Goal: Information Seeking & Learning: Learn about a topic

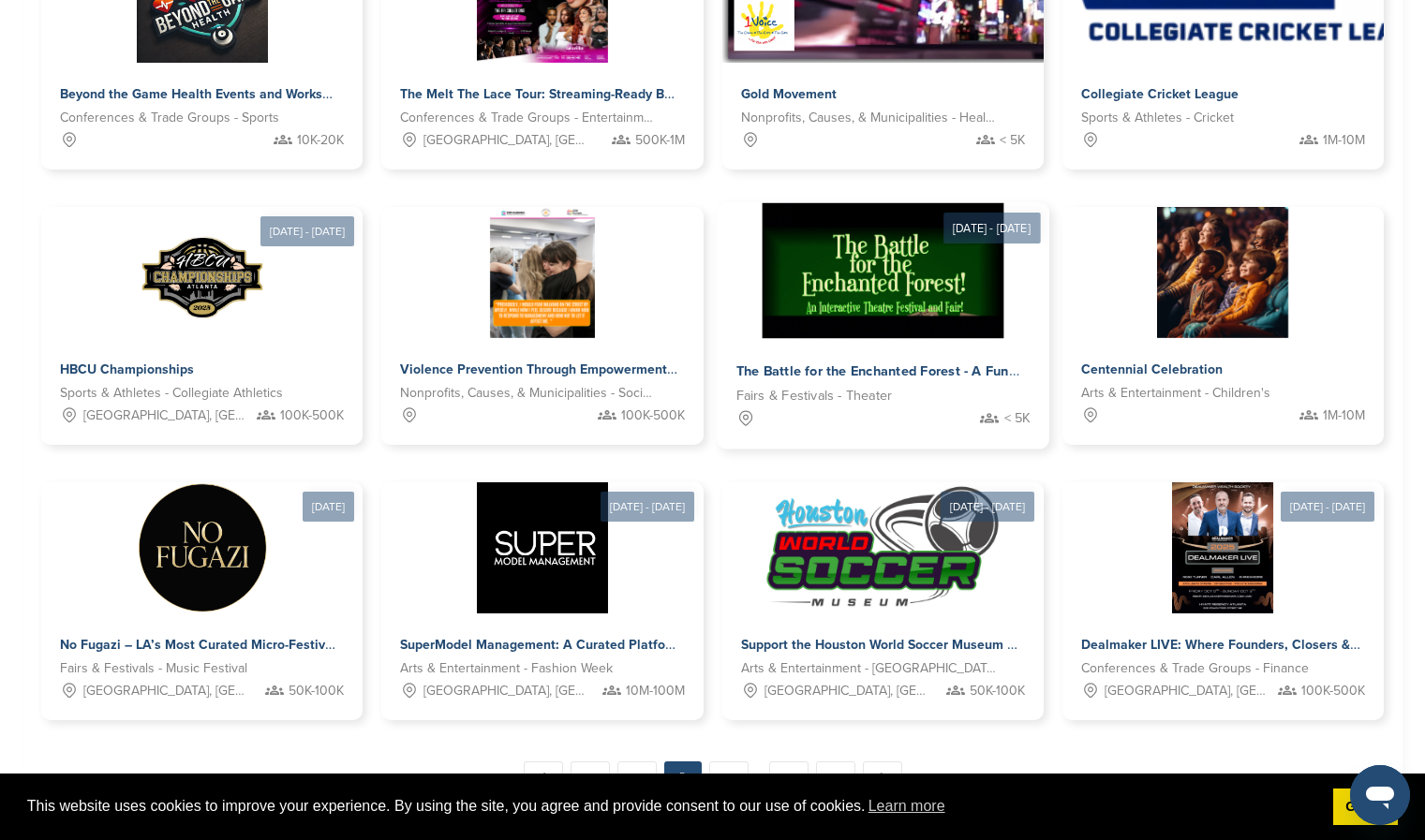
scroll to position [736, 0]
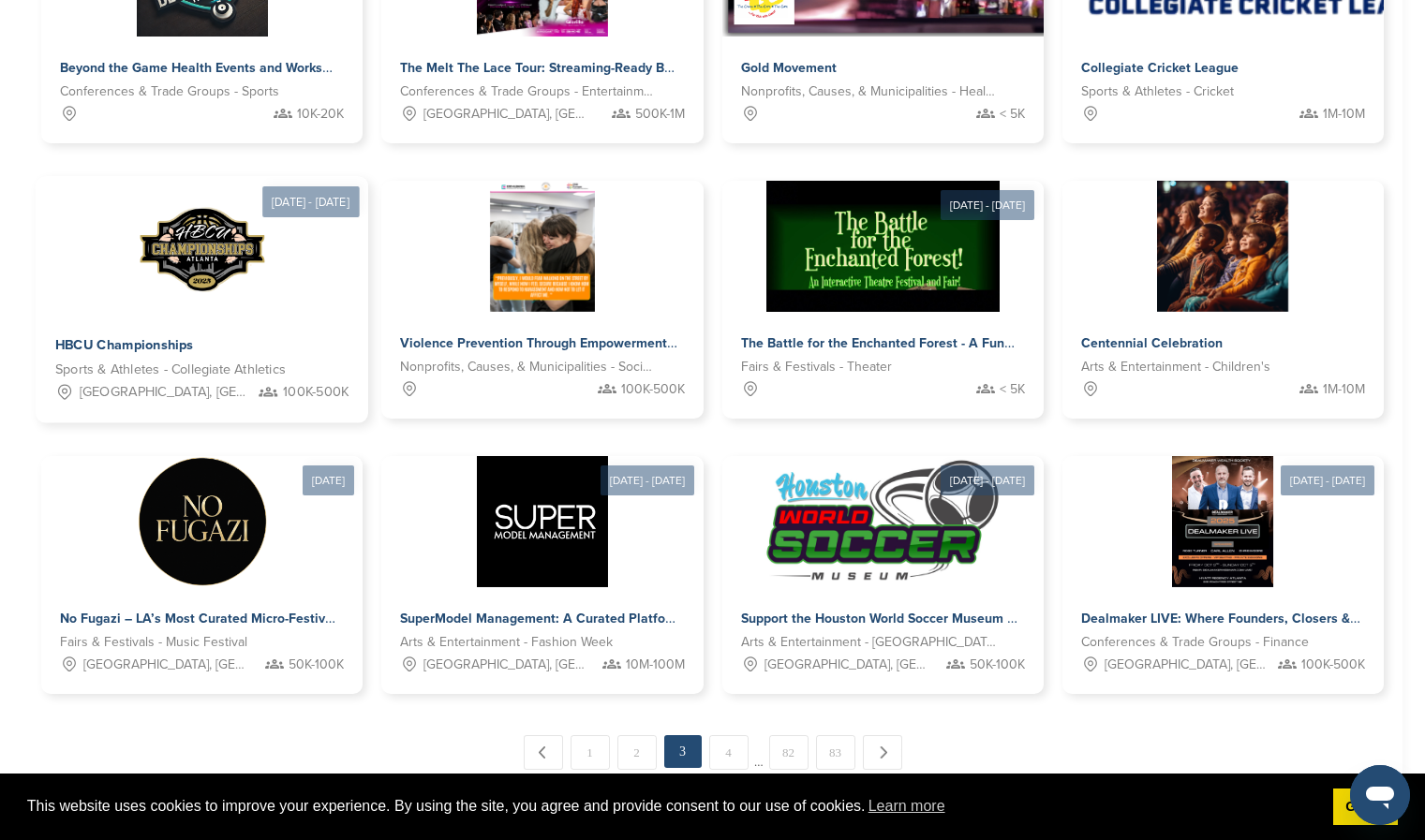
drag, startPoint x: 234, startPoint y: 263, endPoint x: 340, endPoint y: 348, distance: 135.9
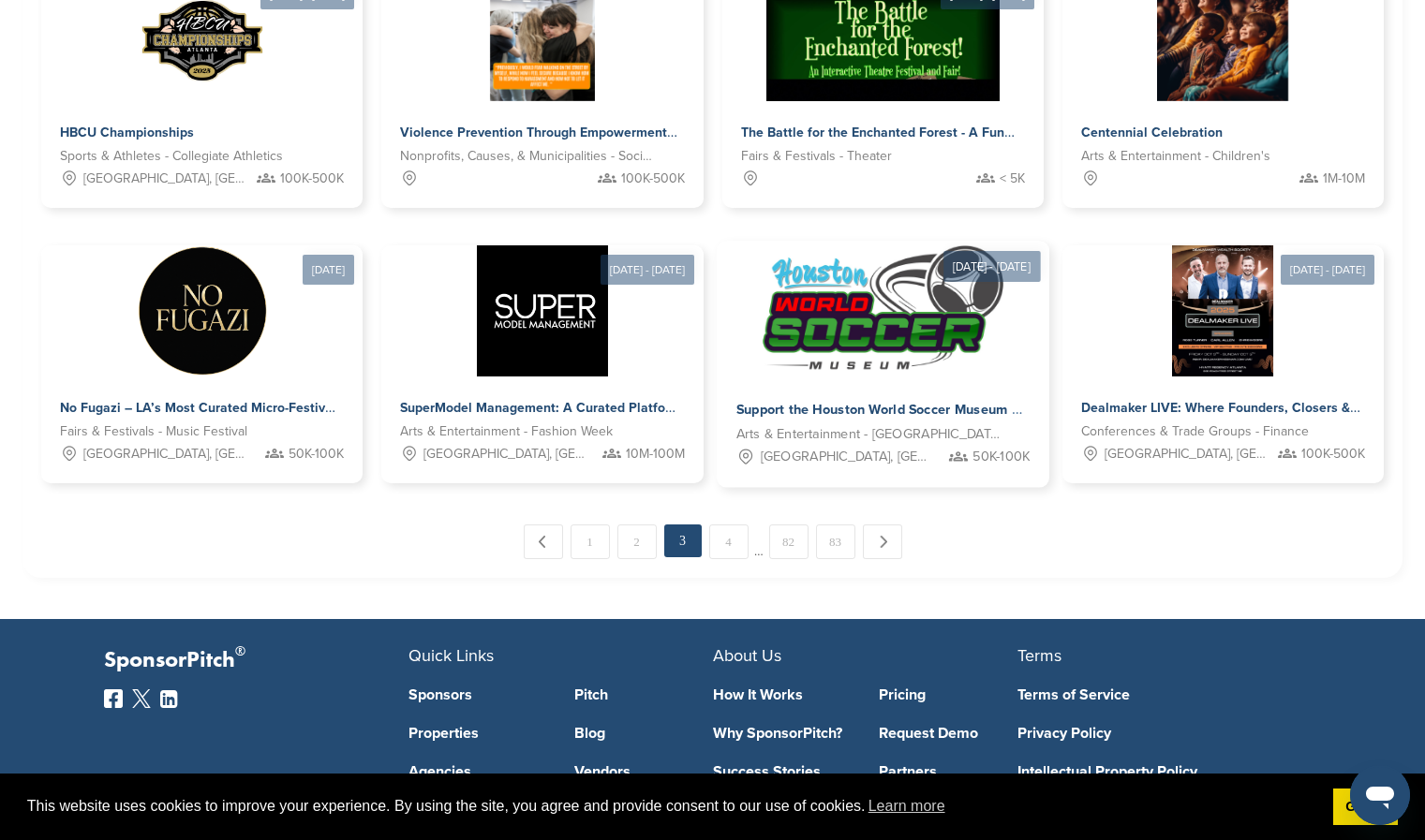
scroll to position [974, 0]
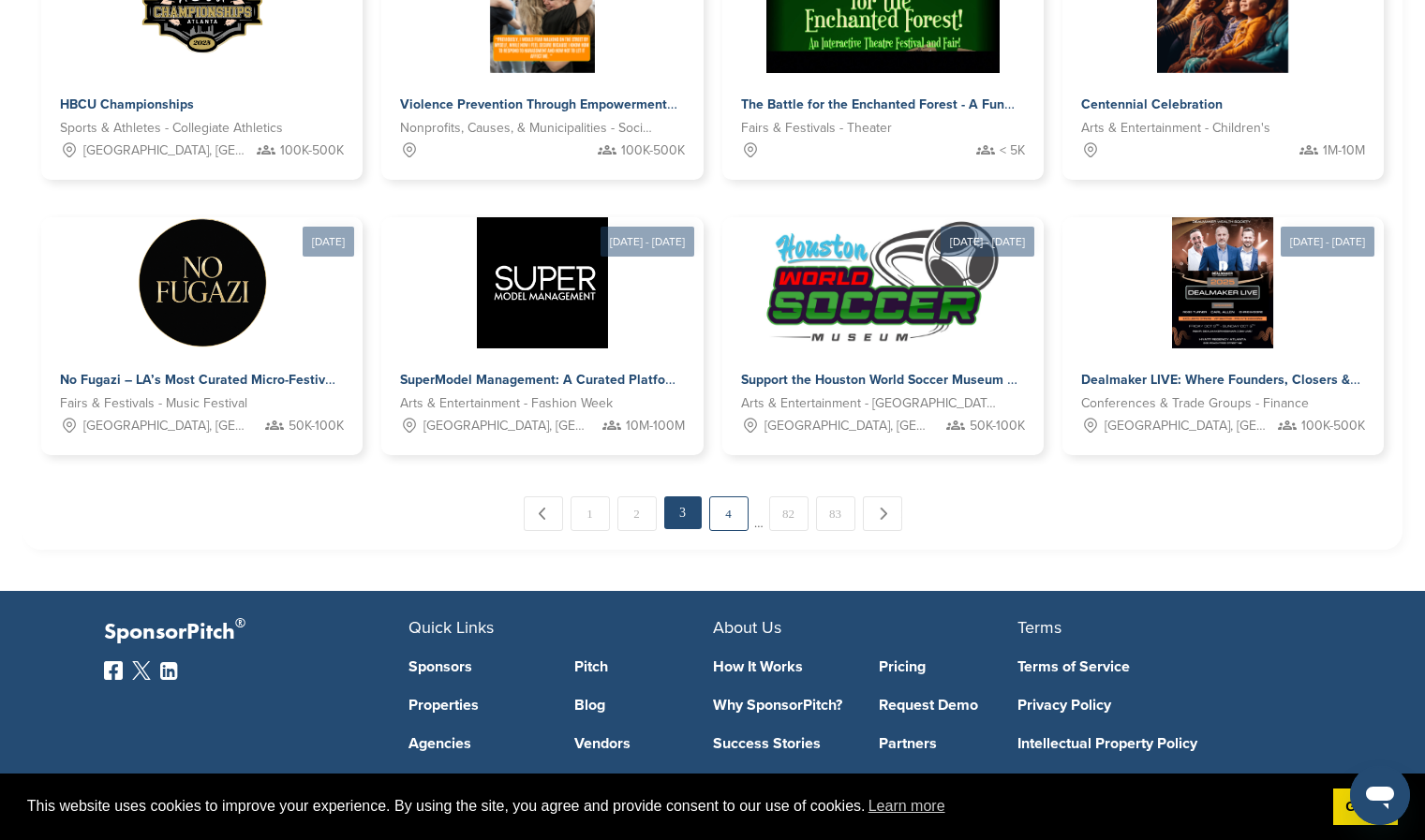
click at [725, 510] on link "4" at bounding box center [729, 515] width 39 height 35
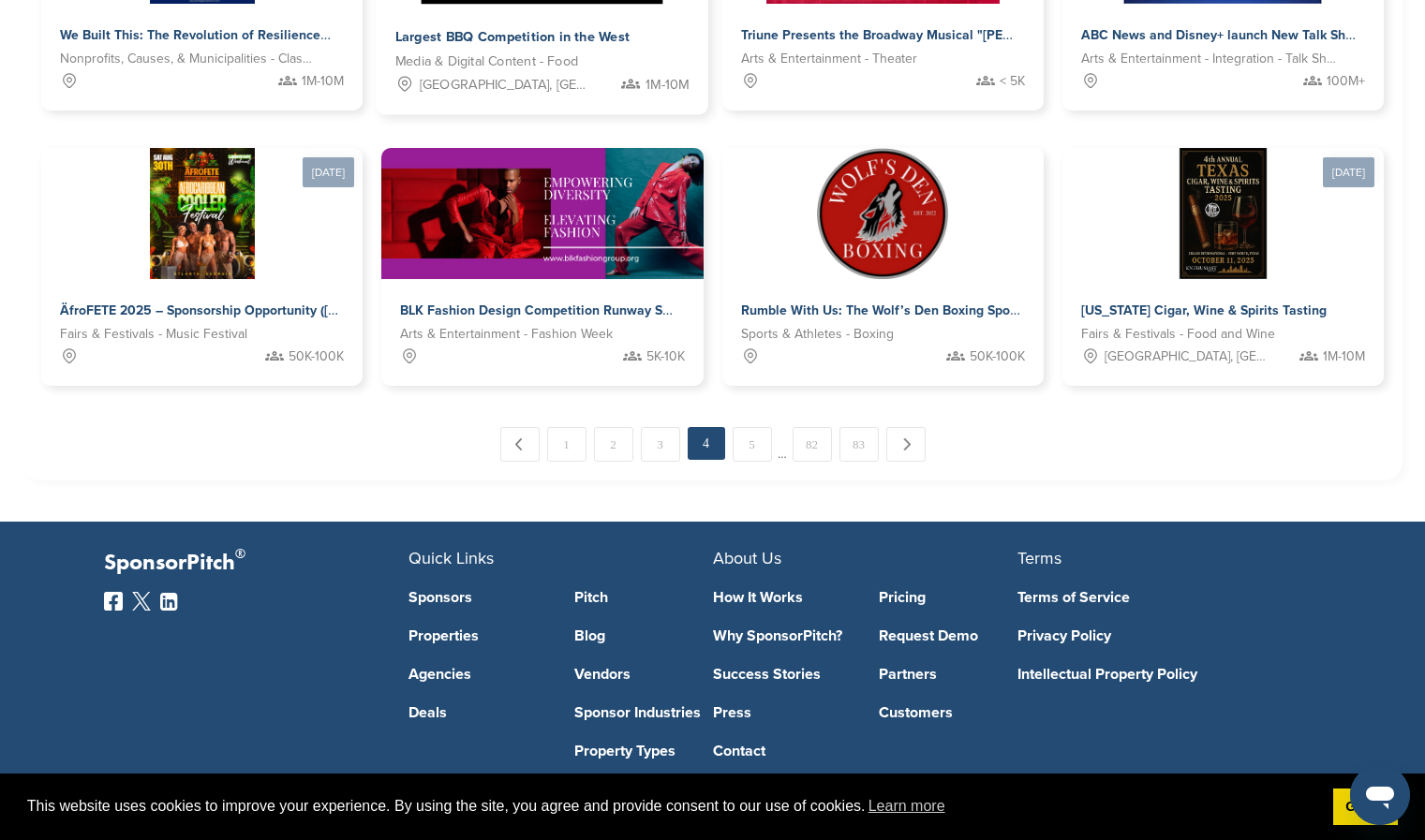
scroll to position [1045, 0]
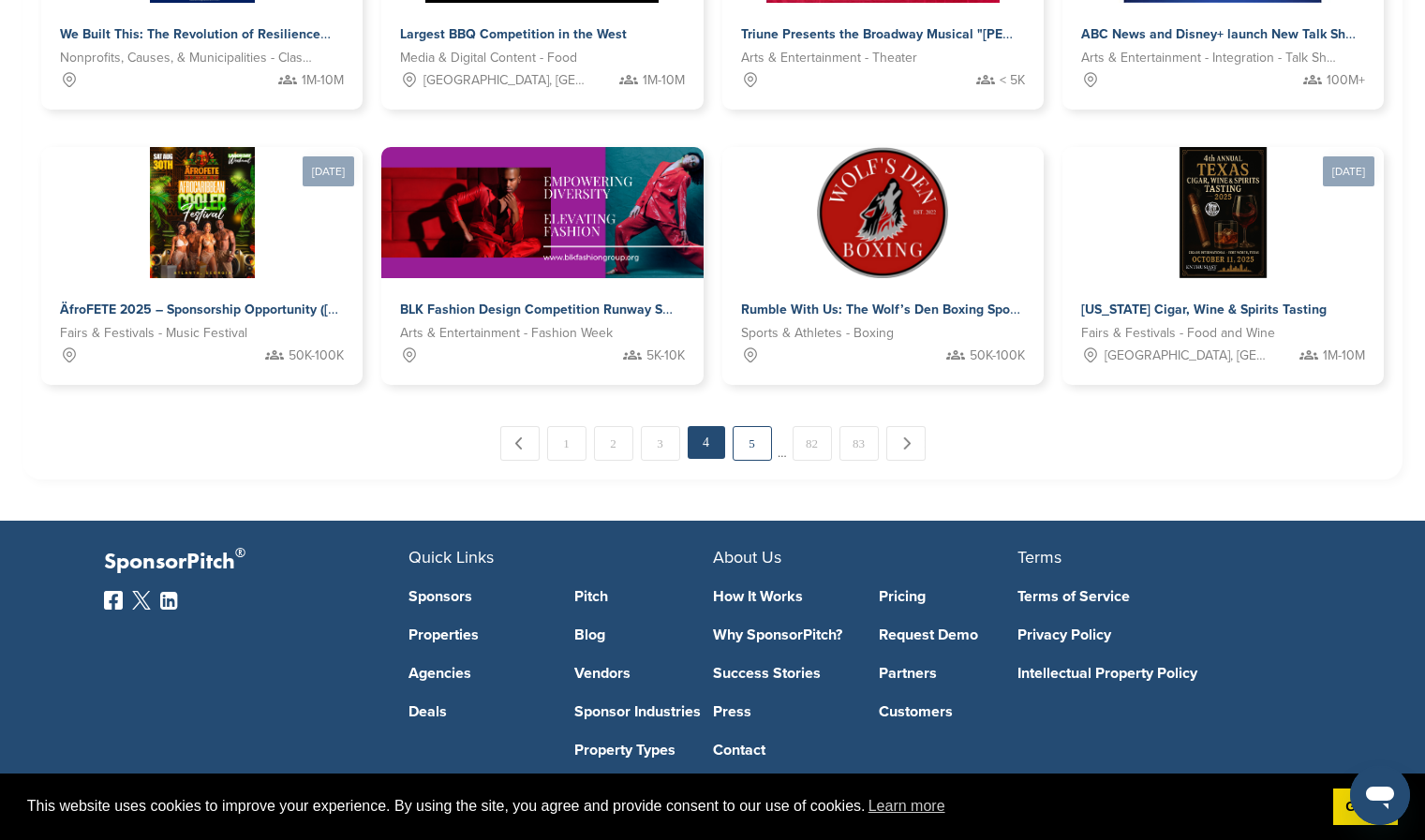
click at [757, 430] on link "5" at bounding box center [752, 443] width 39 height 35
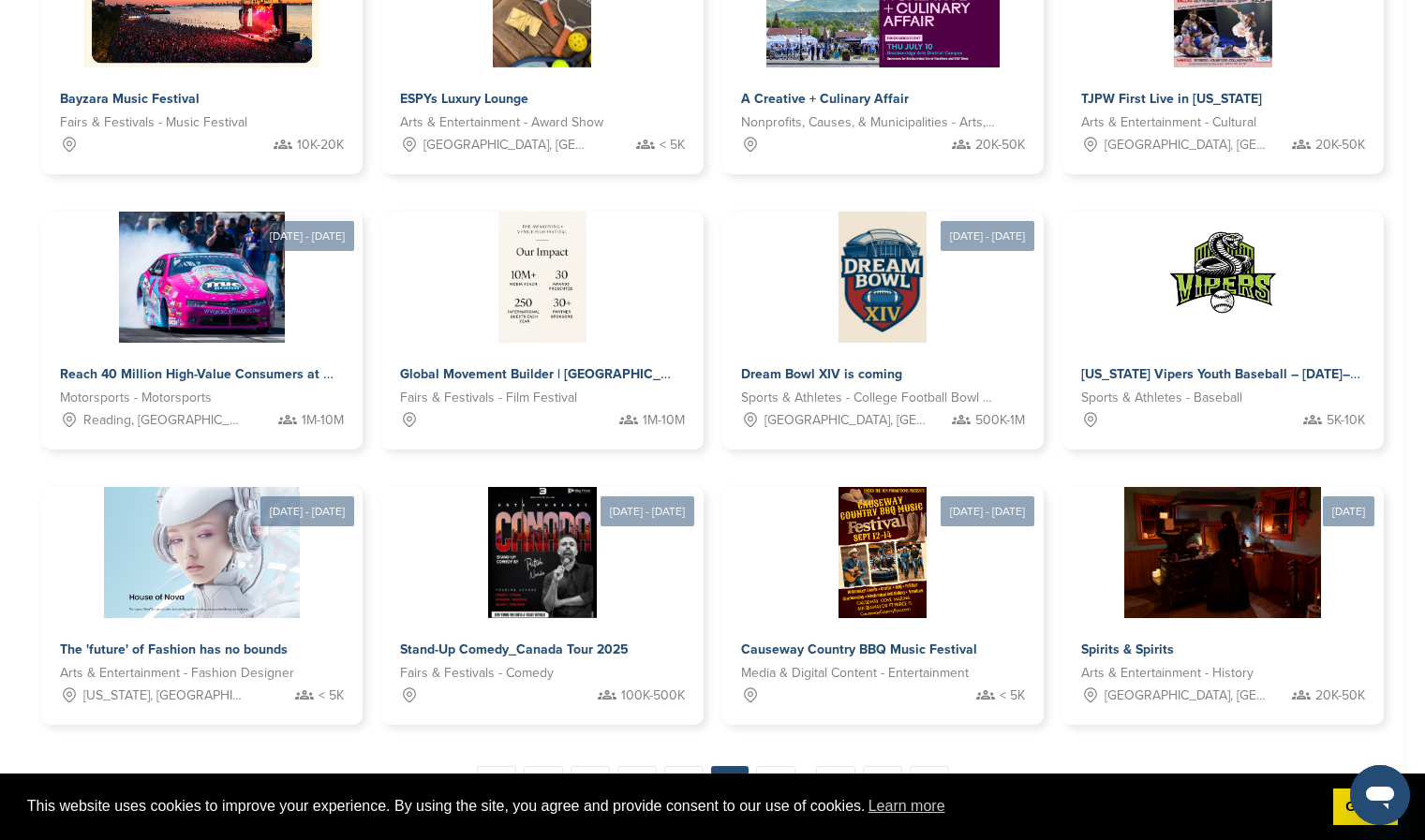
scroll to position [760, 0]
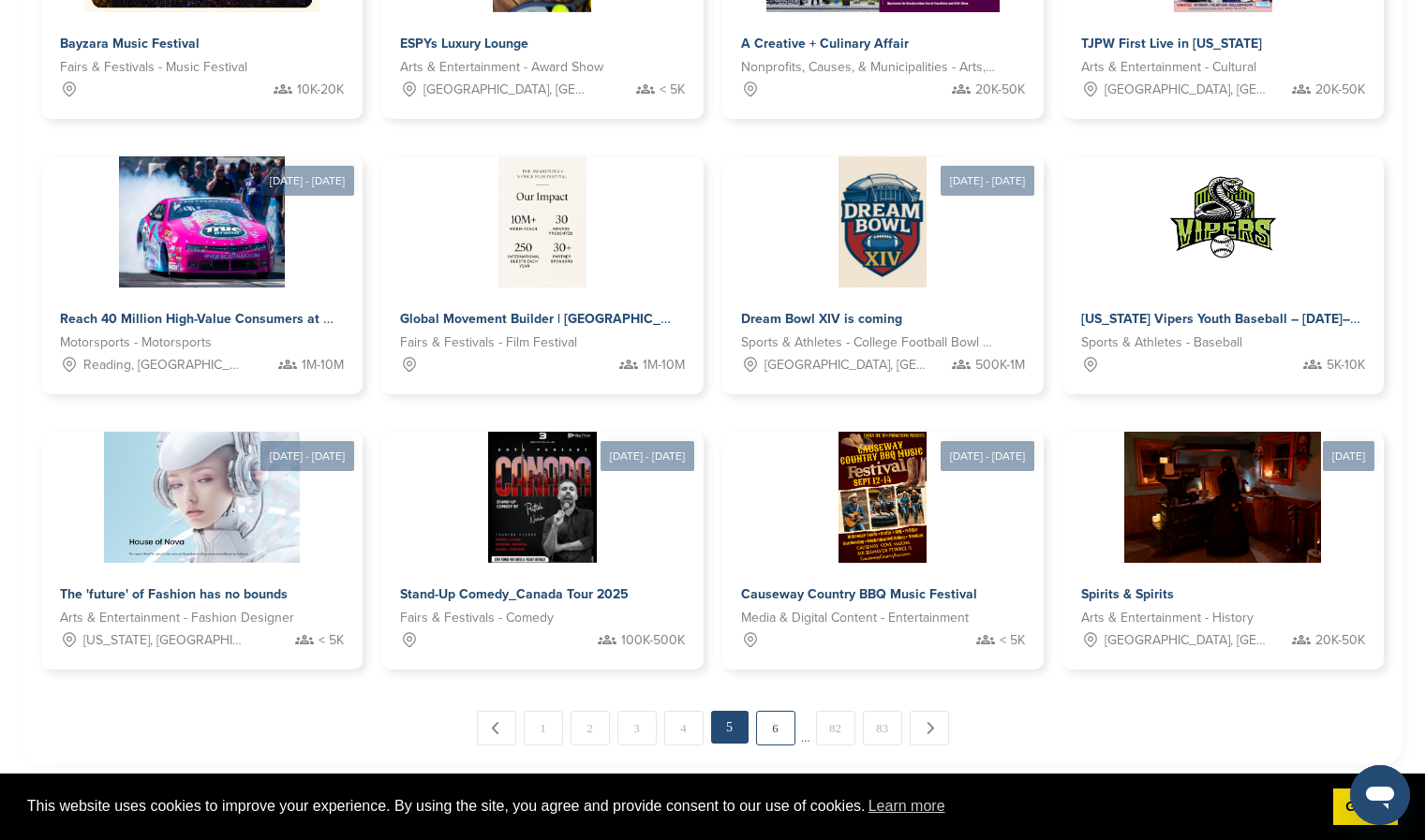
click at [773, 737] on link "6" at bounding box center [776, 729] width 39 height 35
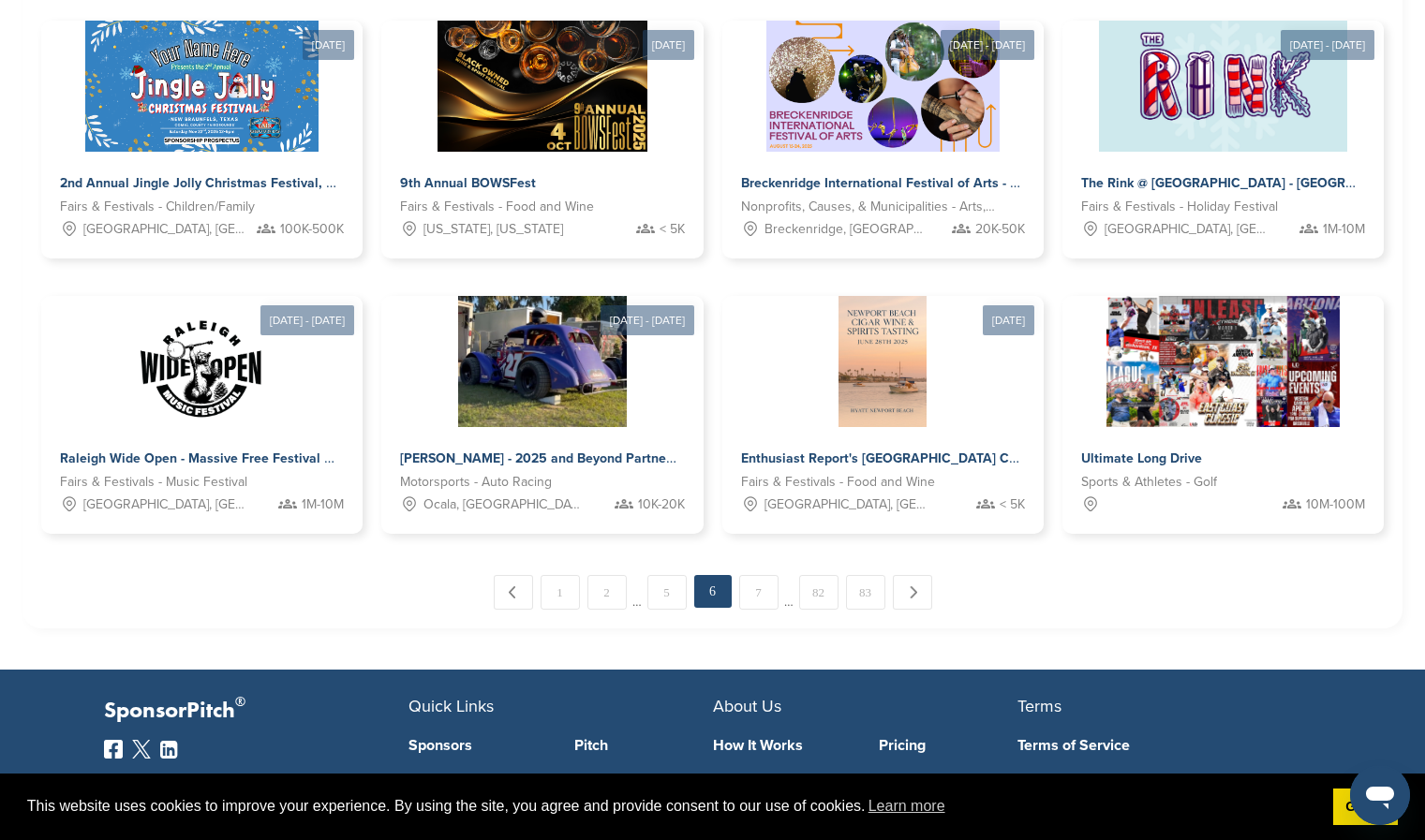
scroll to position [901, 0]
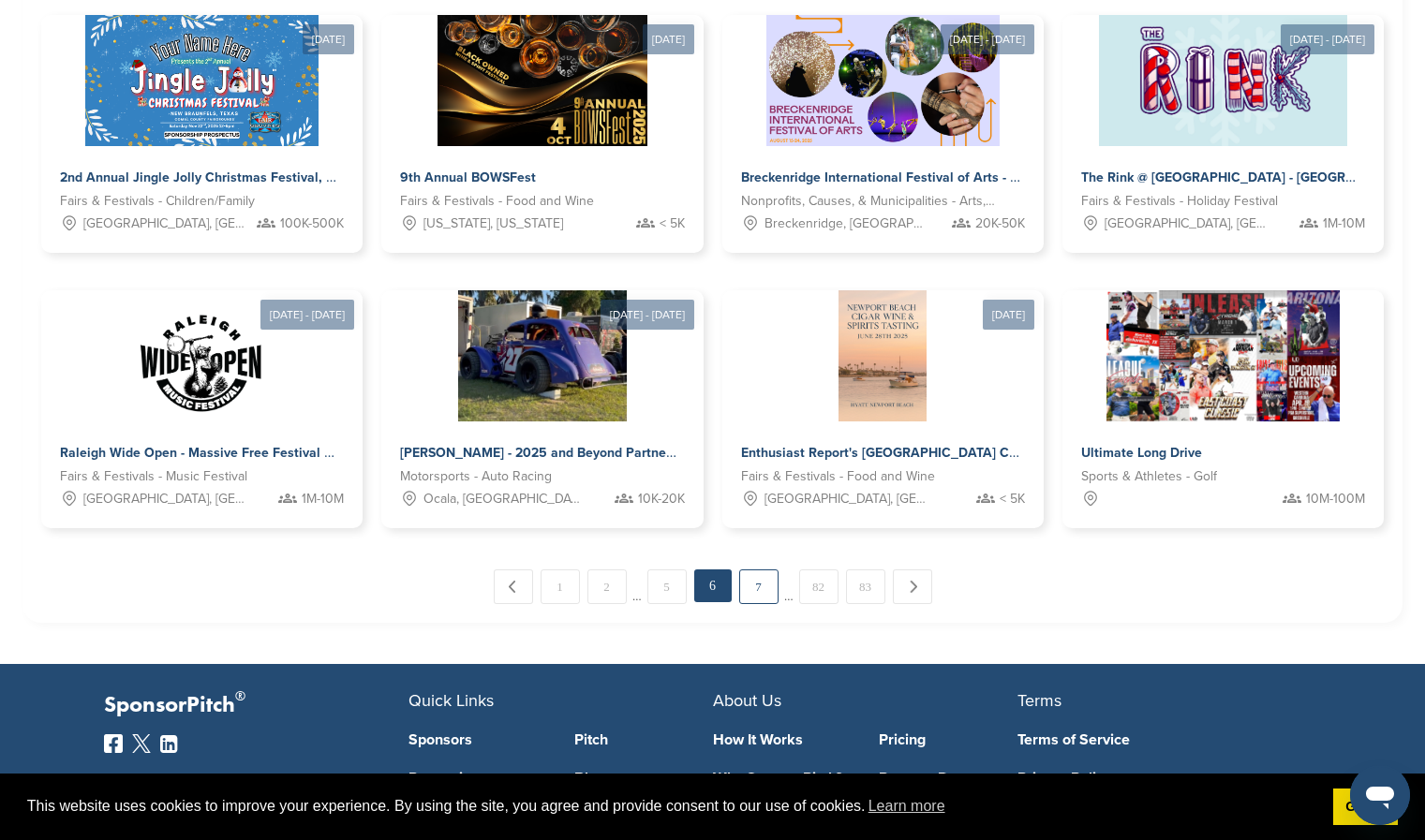
click at [761, 597] on link "7" at bounding box center [759, 588] width 39 height 35
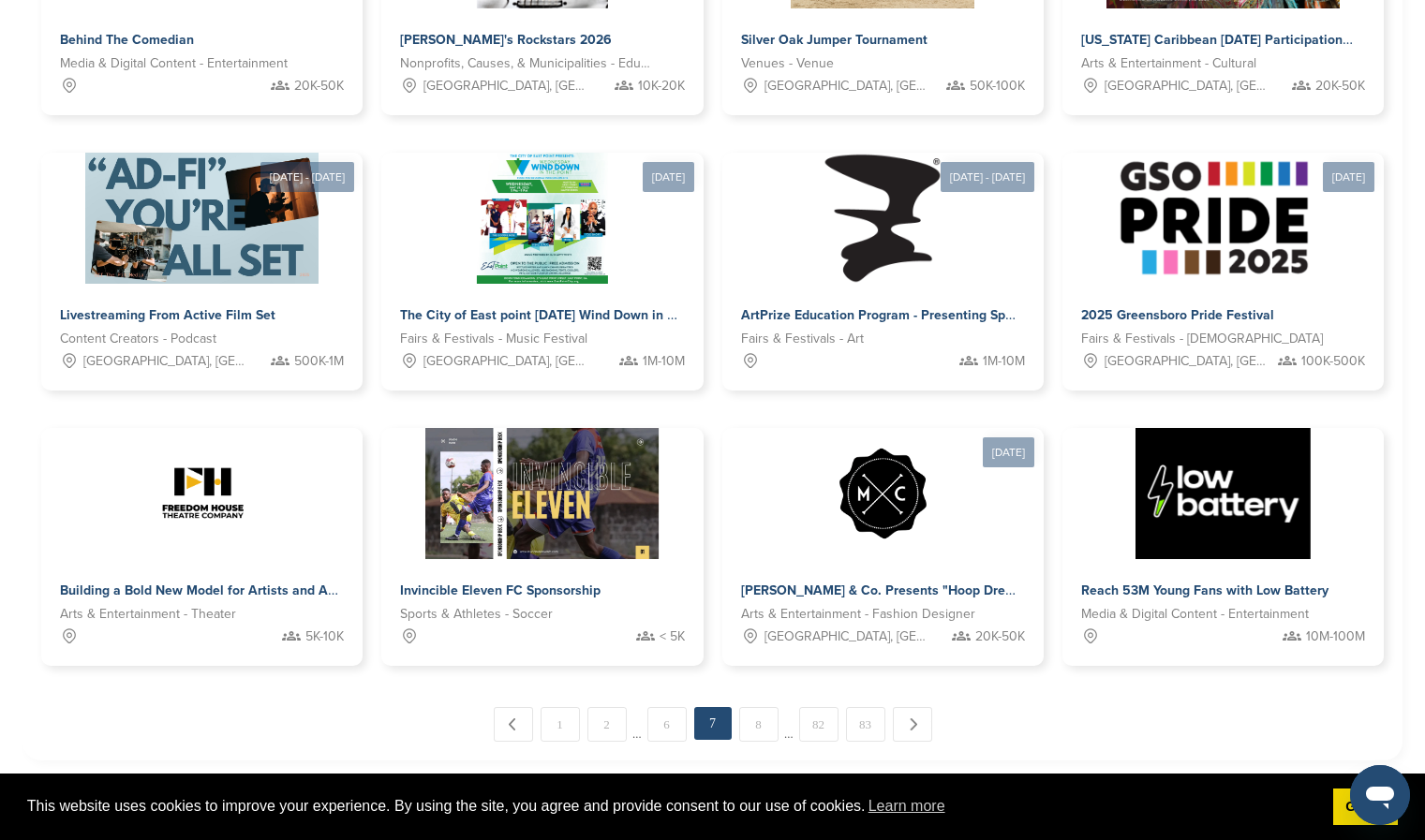
scroll to position [863, 0]
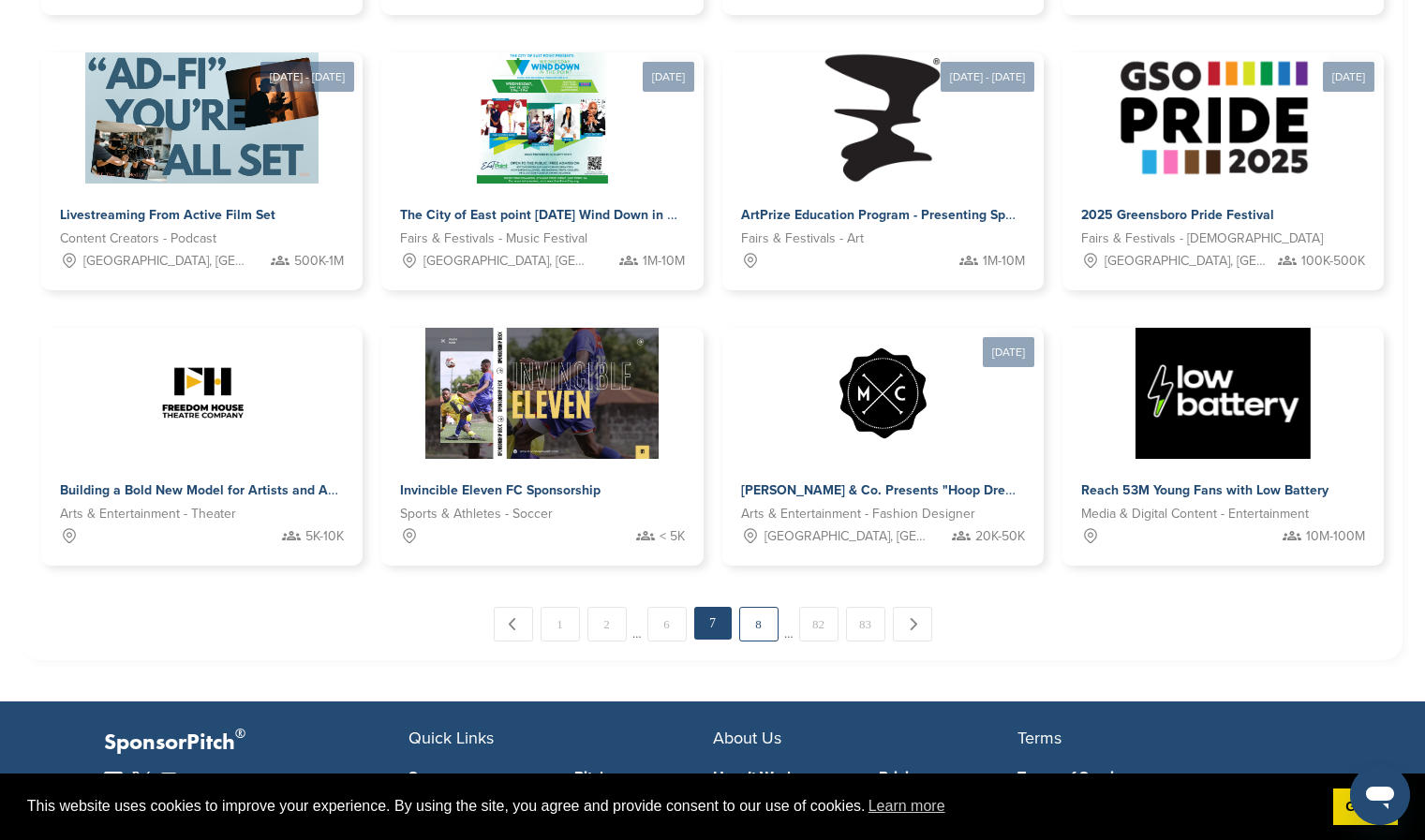
click at [753, 623] on link "8" at bounding box center [759, 625] width 39 height 35
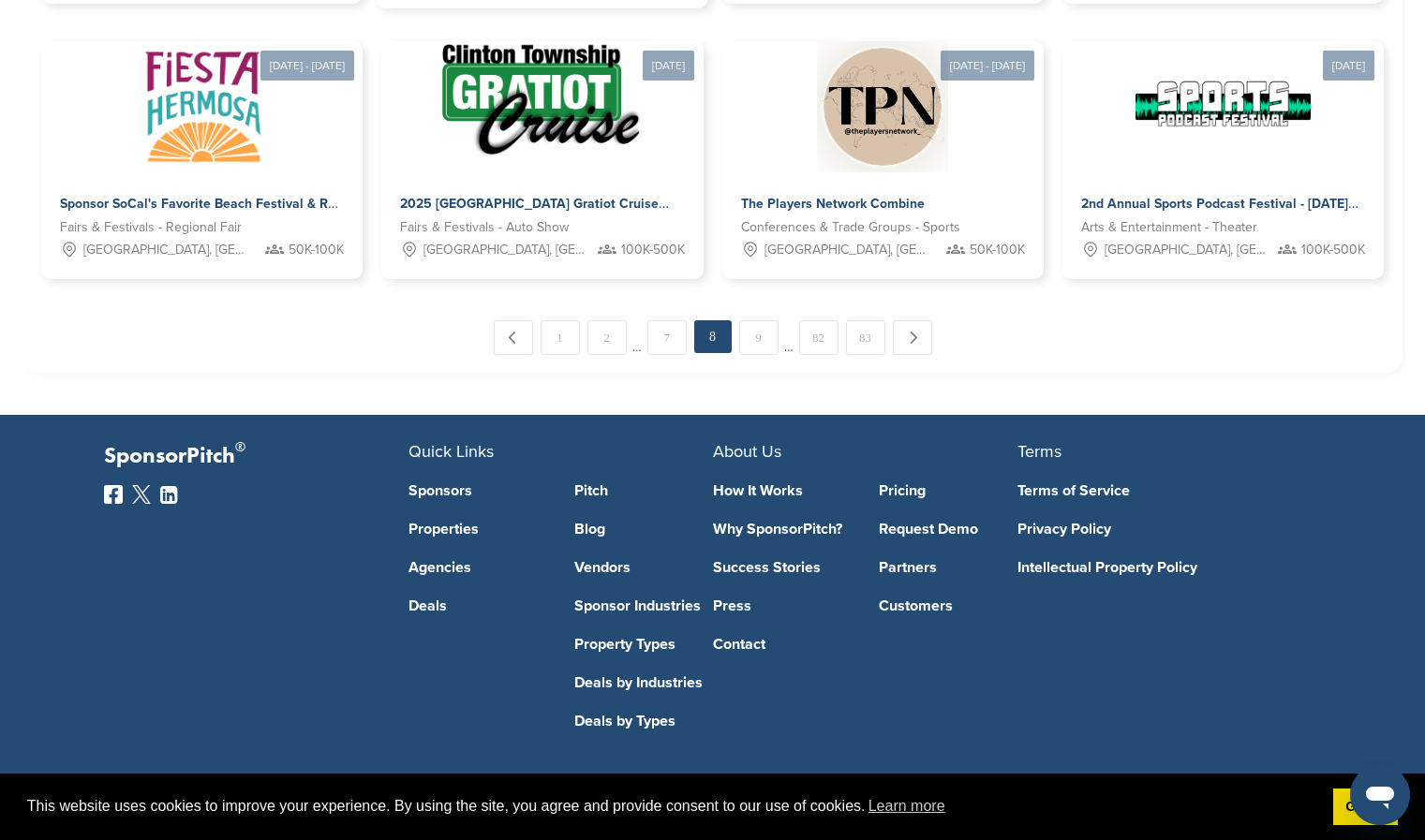
scroll to position [1156, 0]
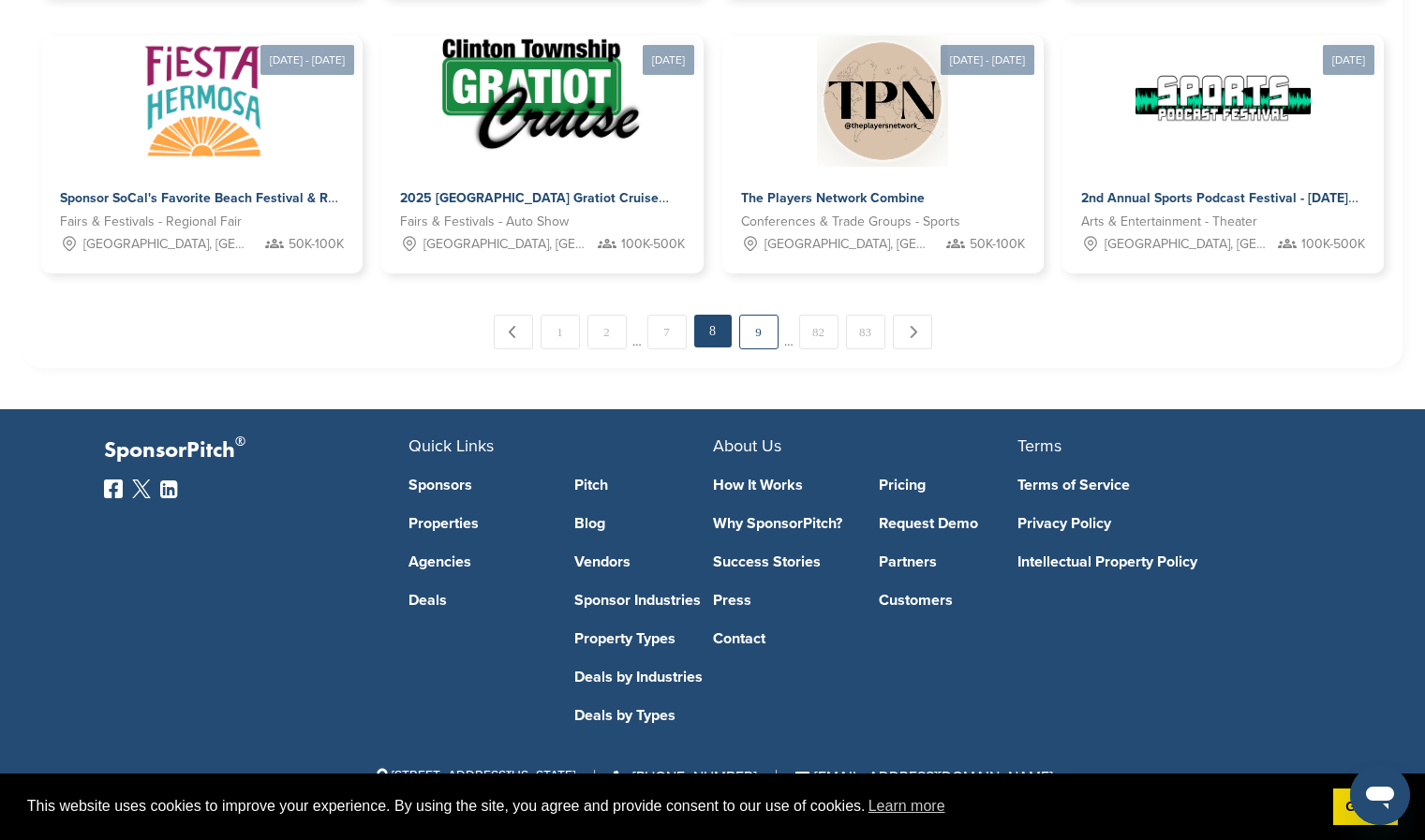
click at [749, 331] on link "9" at bounding box center [759, 332] width 39 height 35
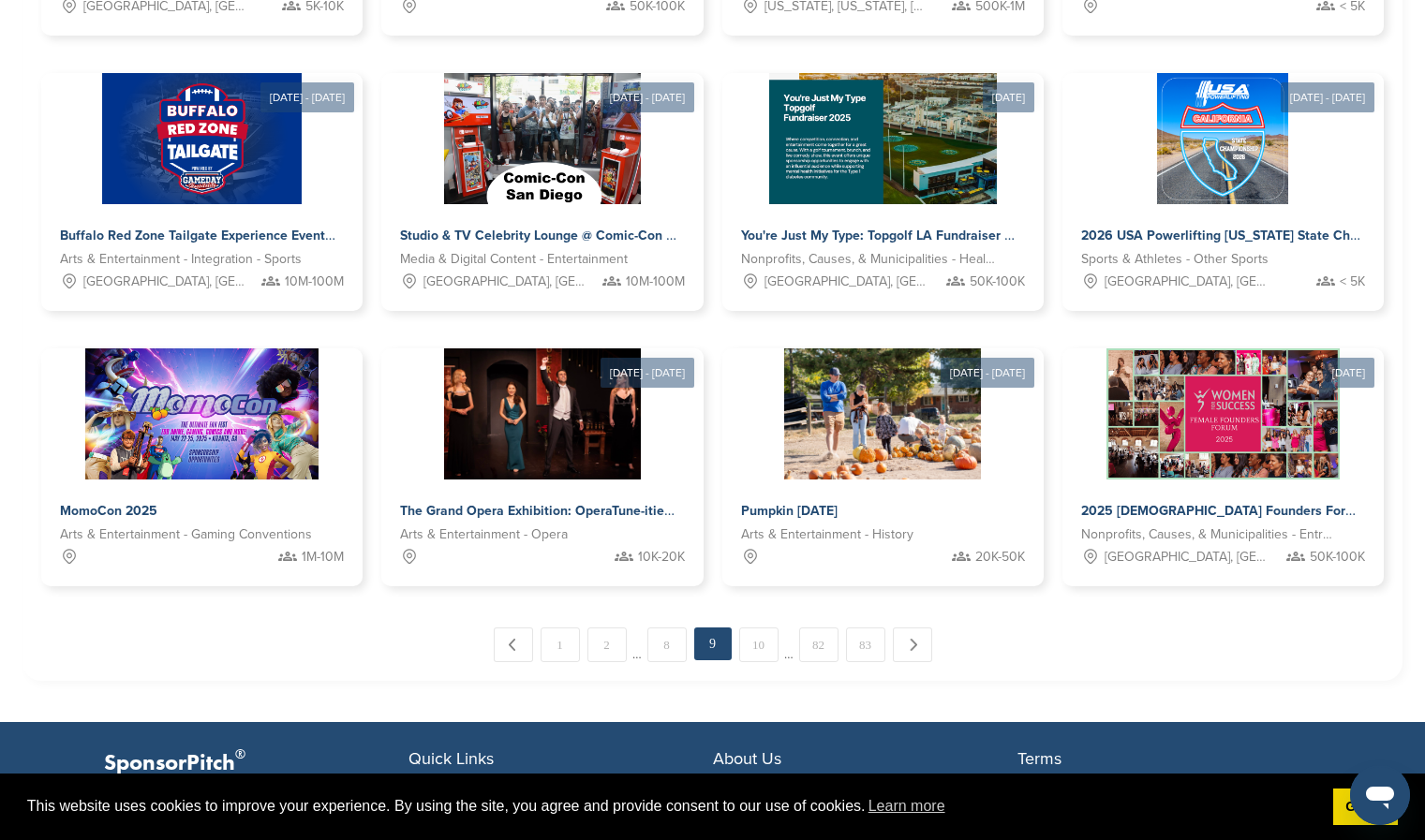
scroll to position [916, 0]
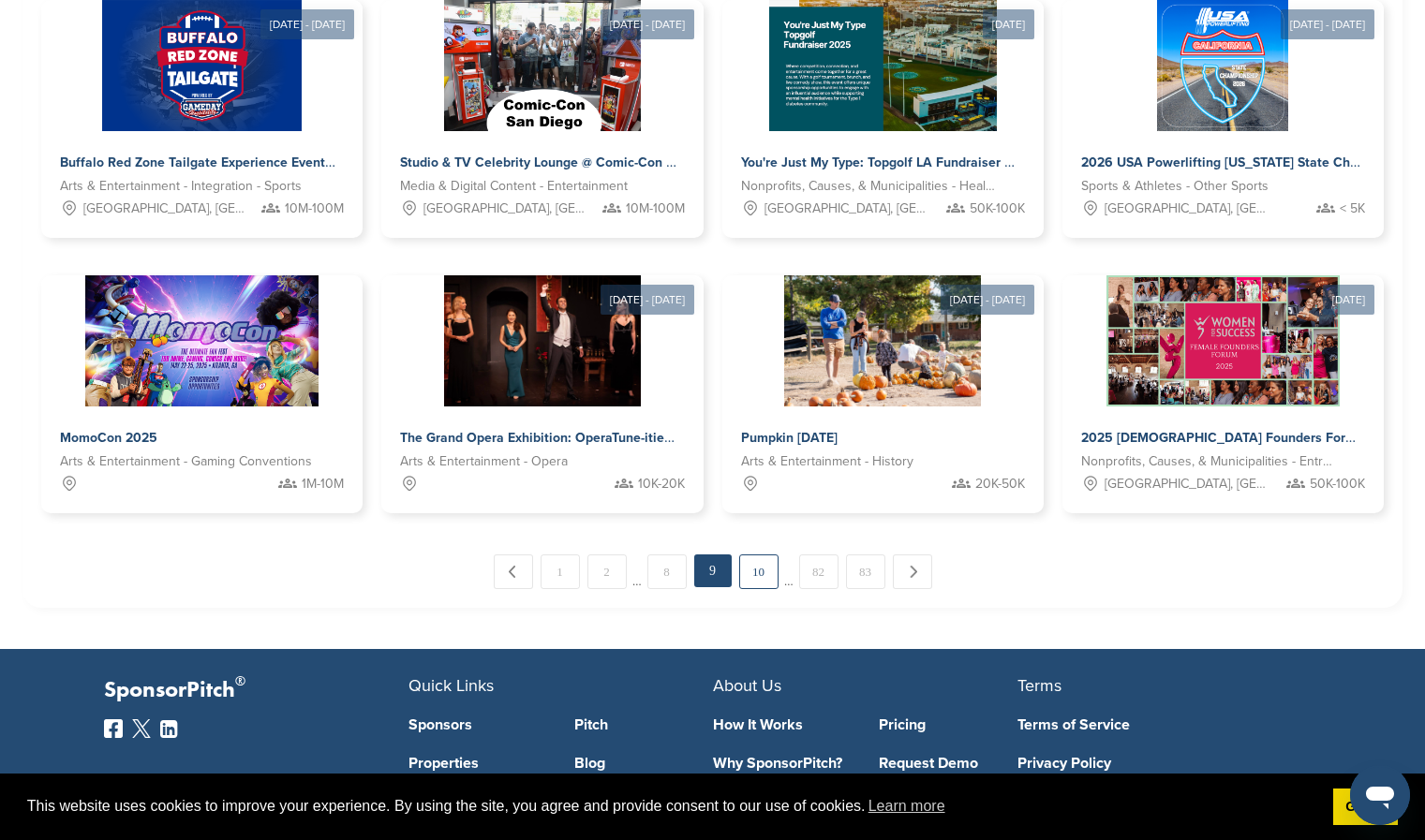
click at [750, 577] on link "10" at bounding box center [759, 572] width 39 height 35
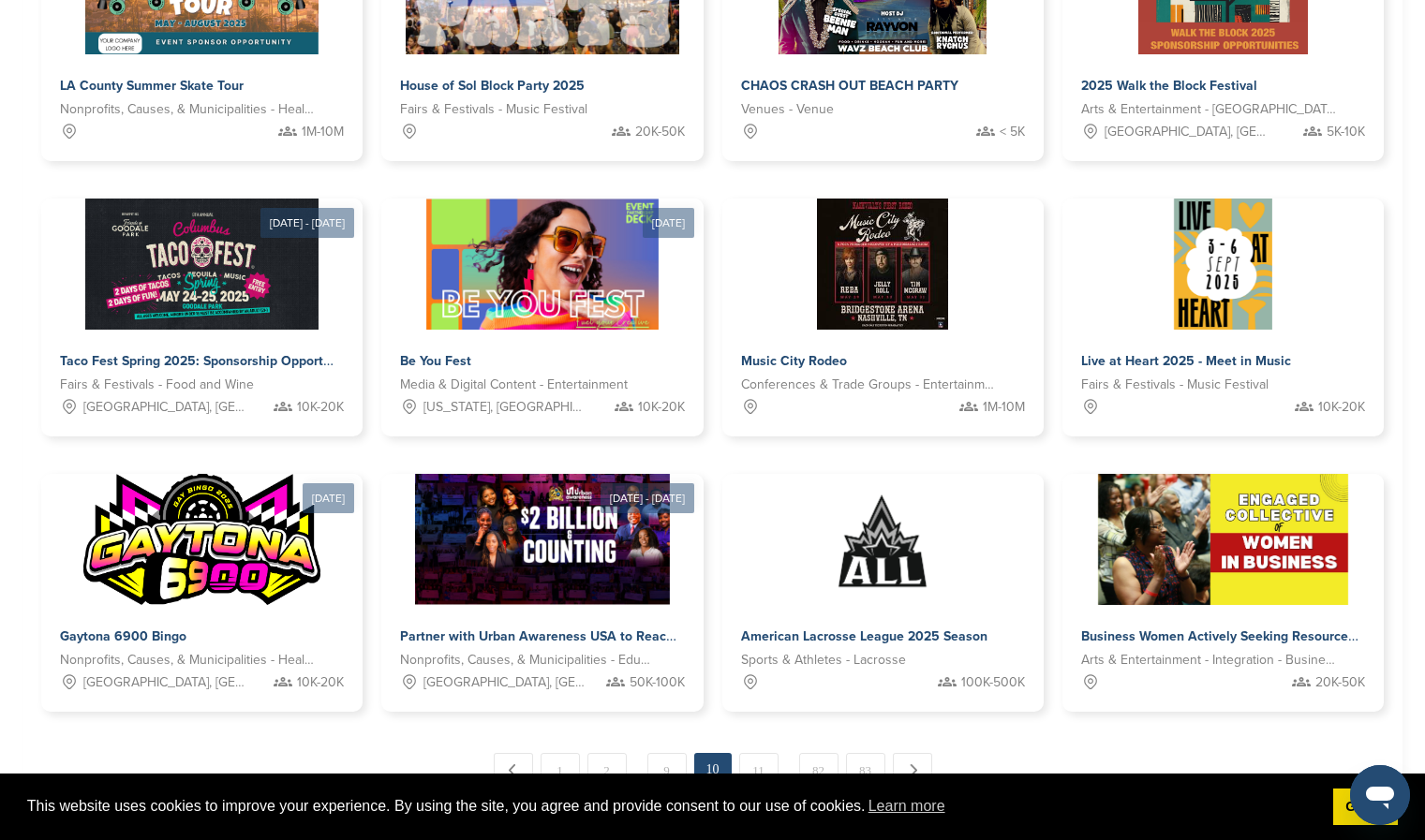
scroll to position [803, 0]
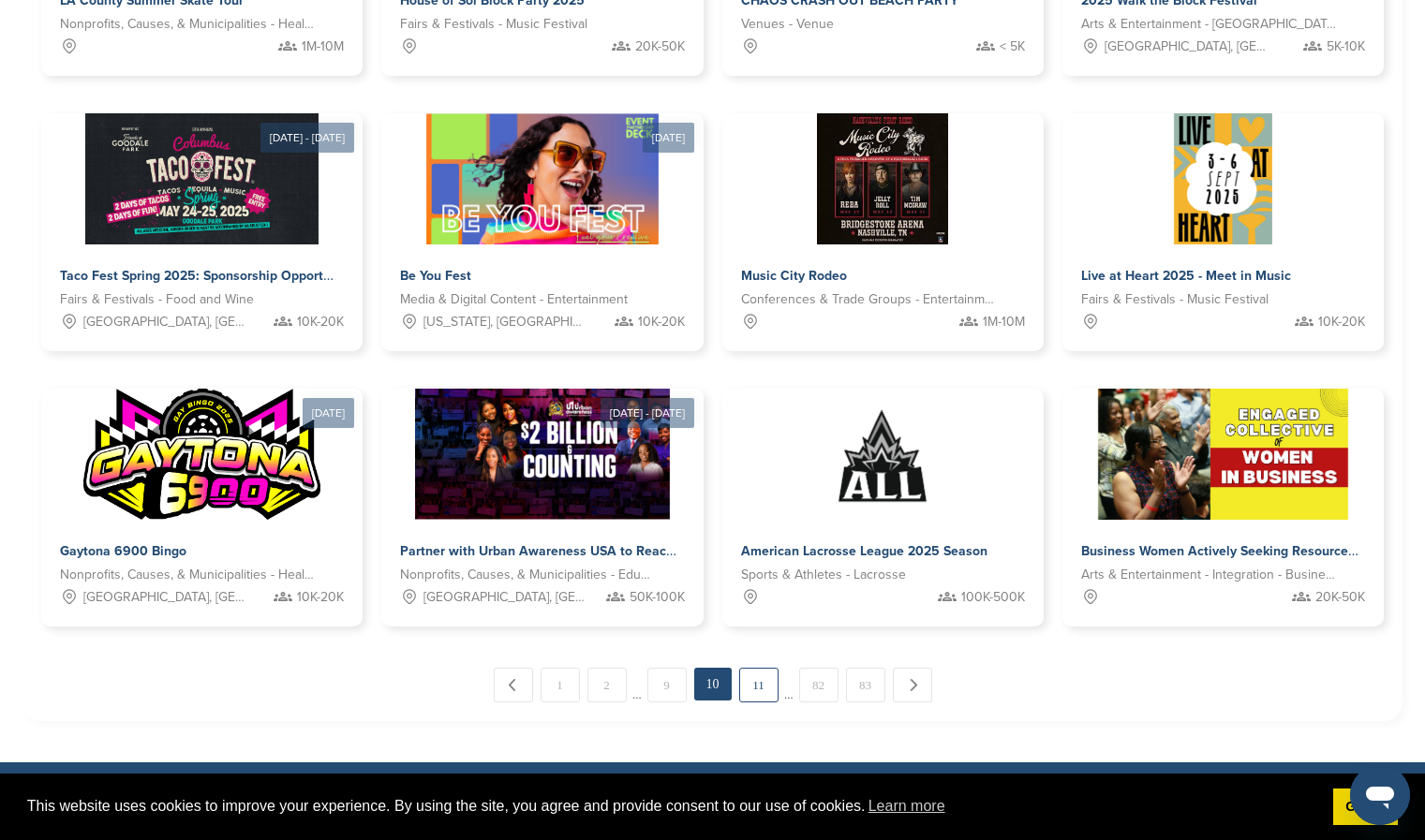
click at [759, 692] on link "11" at bounding box center [759, 685] width 39 height 35
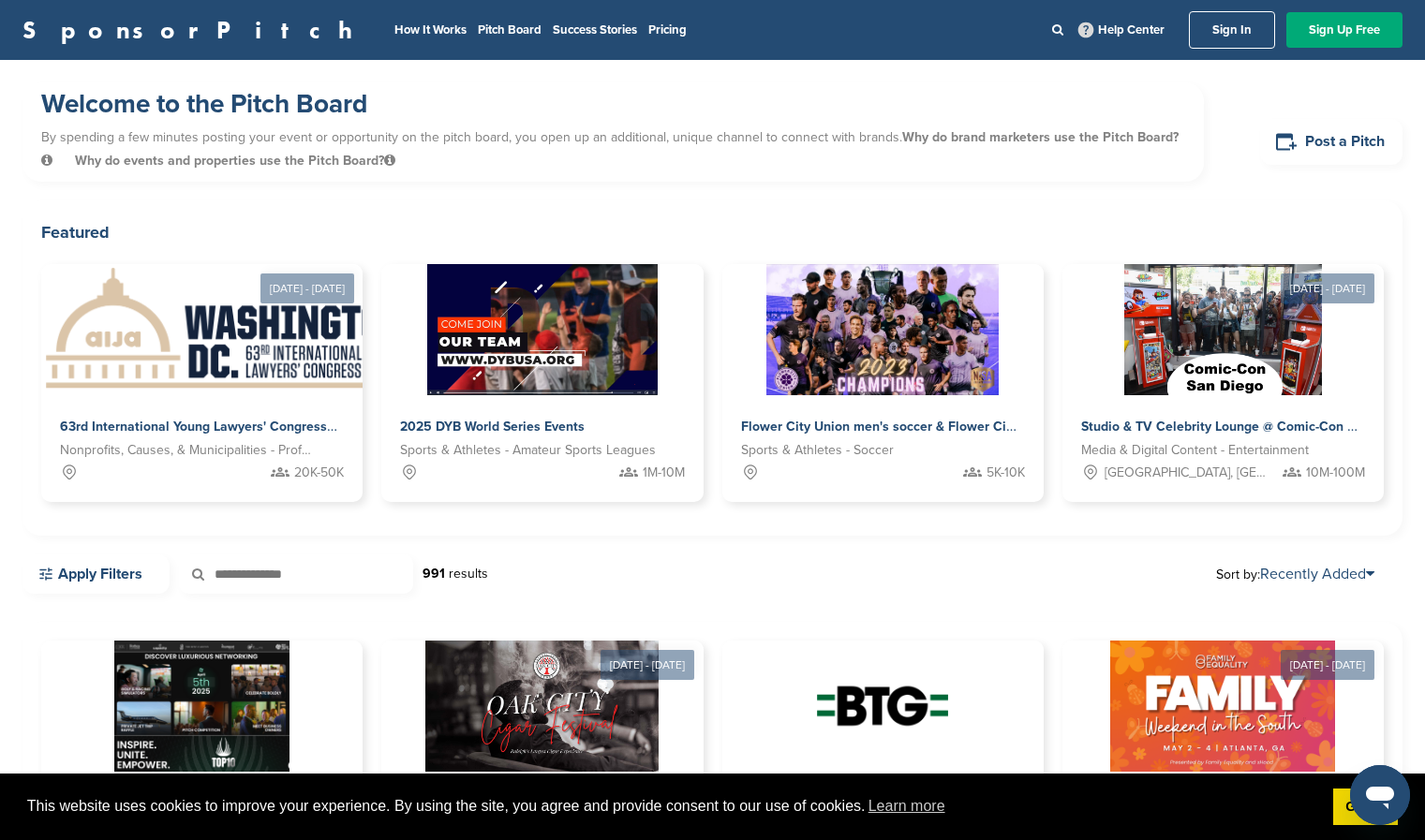
scroll to position [1, 0]
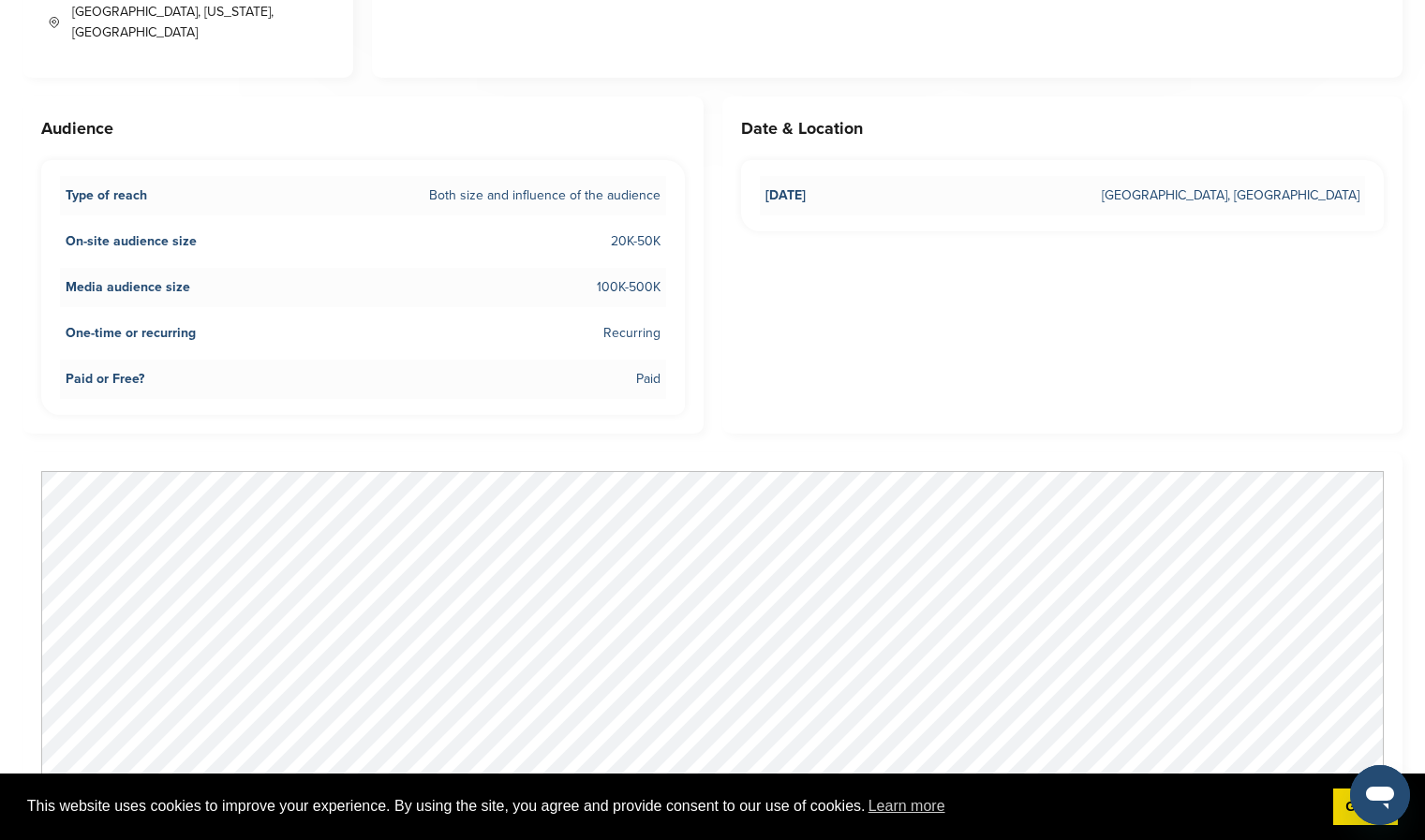
scroll to position [833, 0]
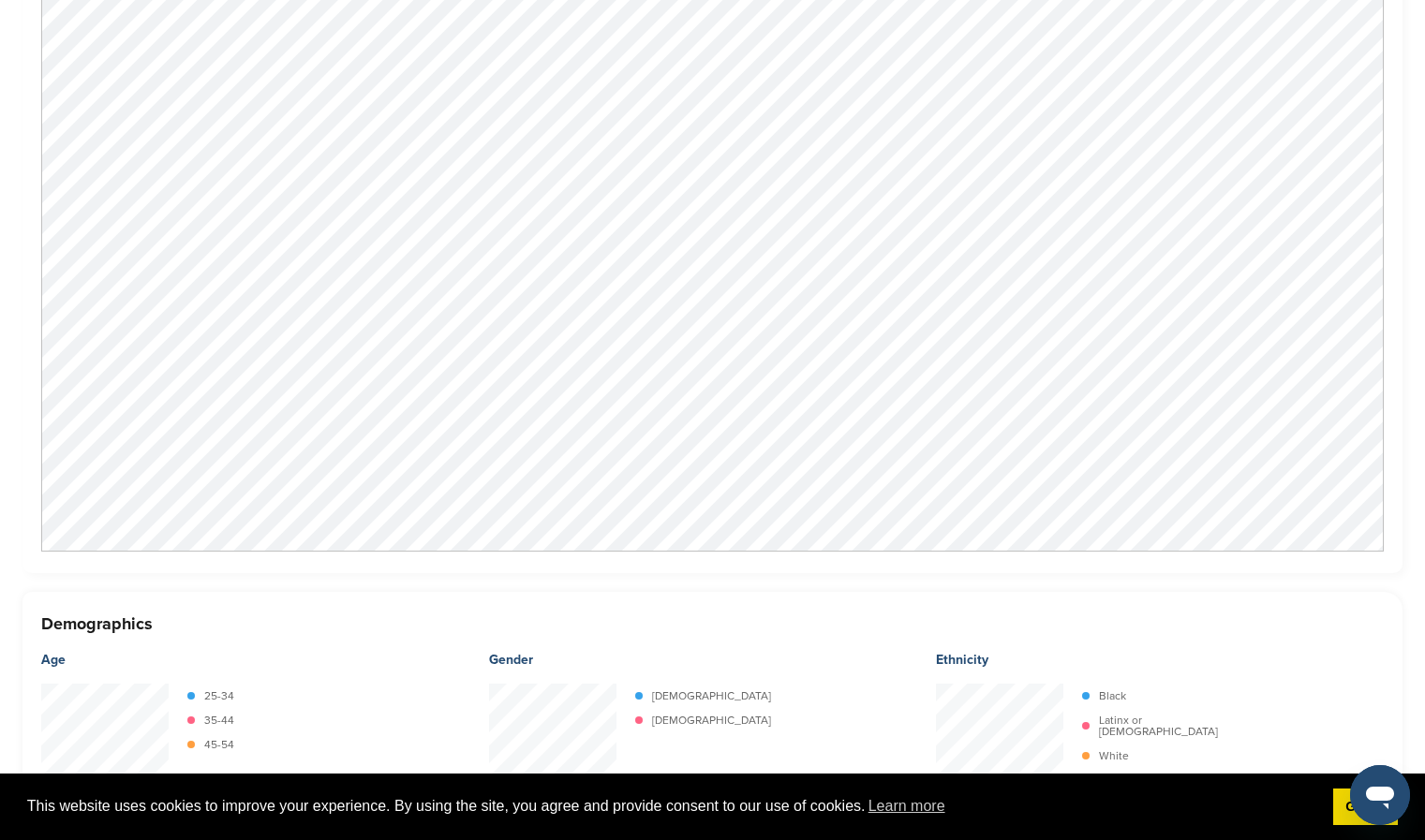
scroll to position [1632, 0]
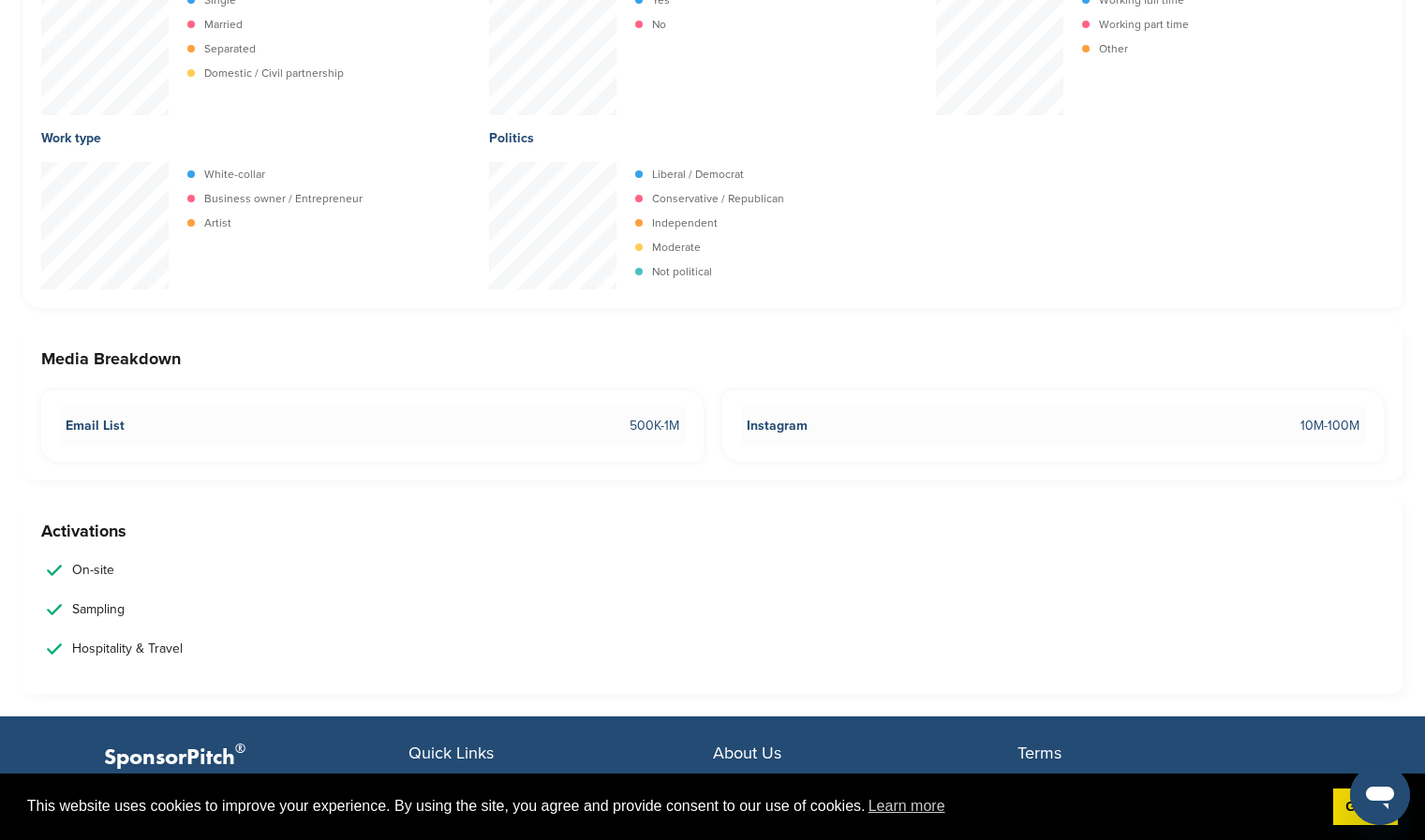
scroll to position [2674, 0]
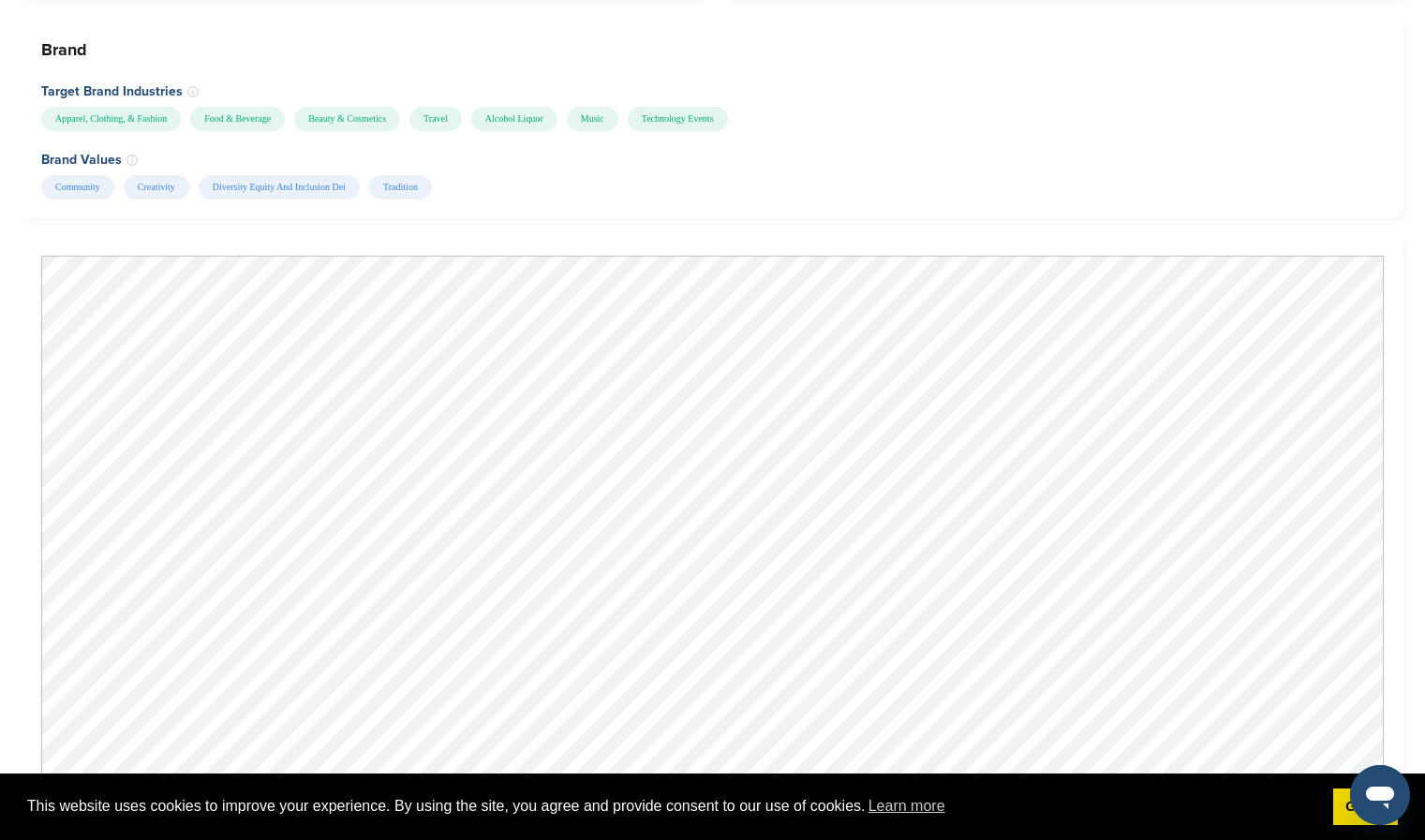
scroll to position [1441, 0]
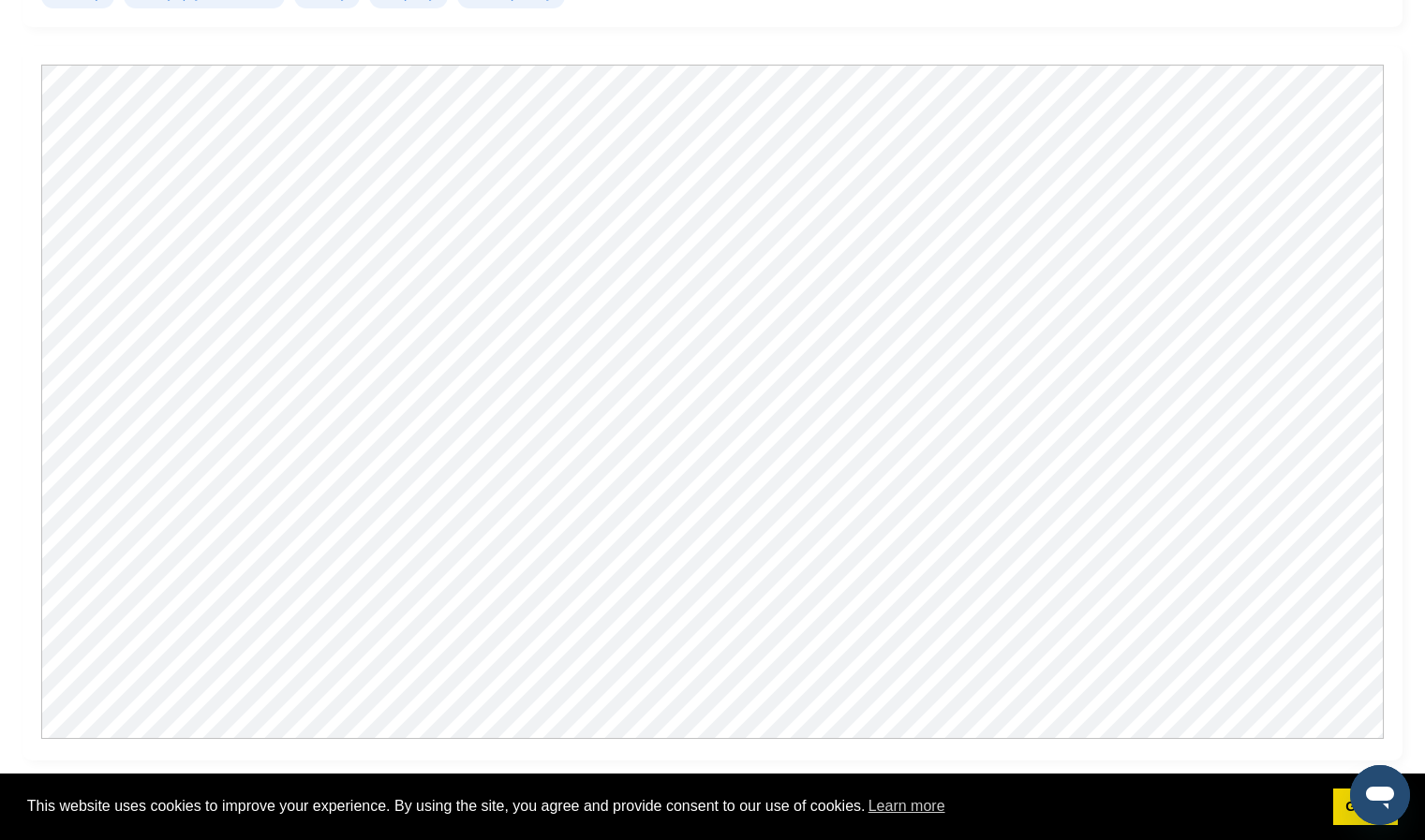
scroll to position [1562, 0]
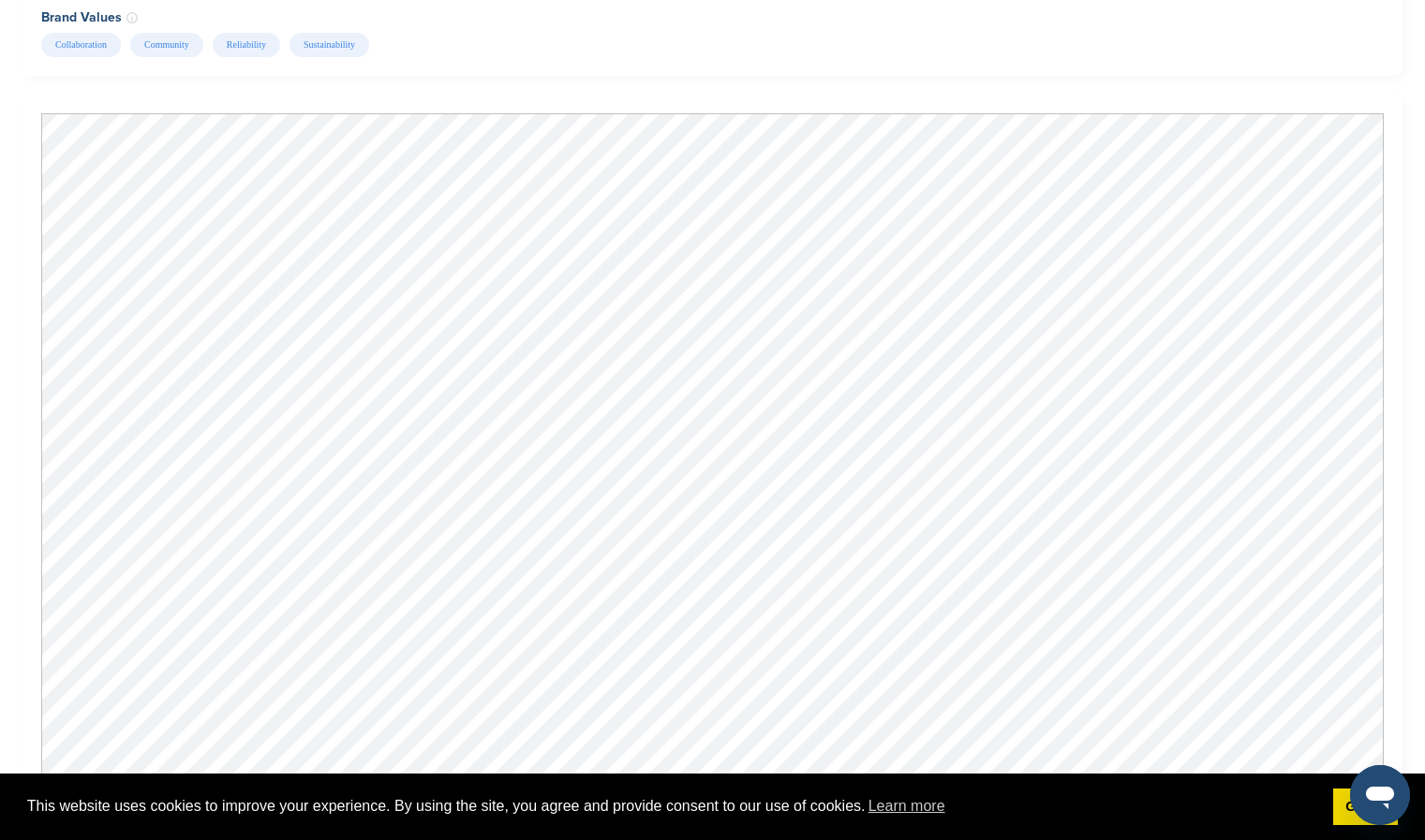
scroll to position [1494, 0]
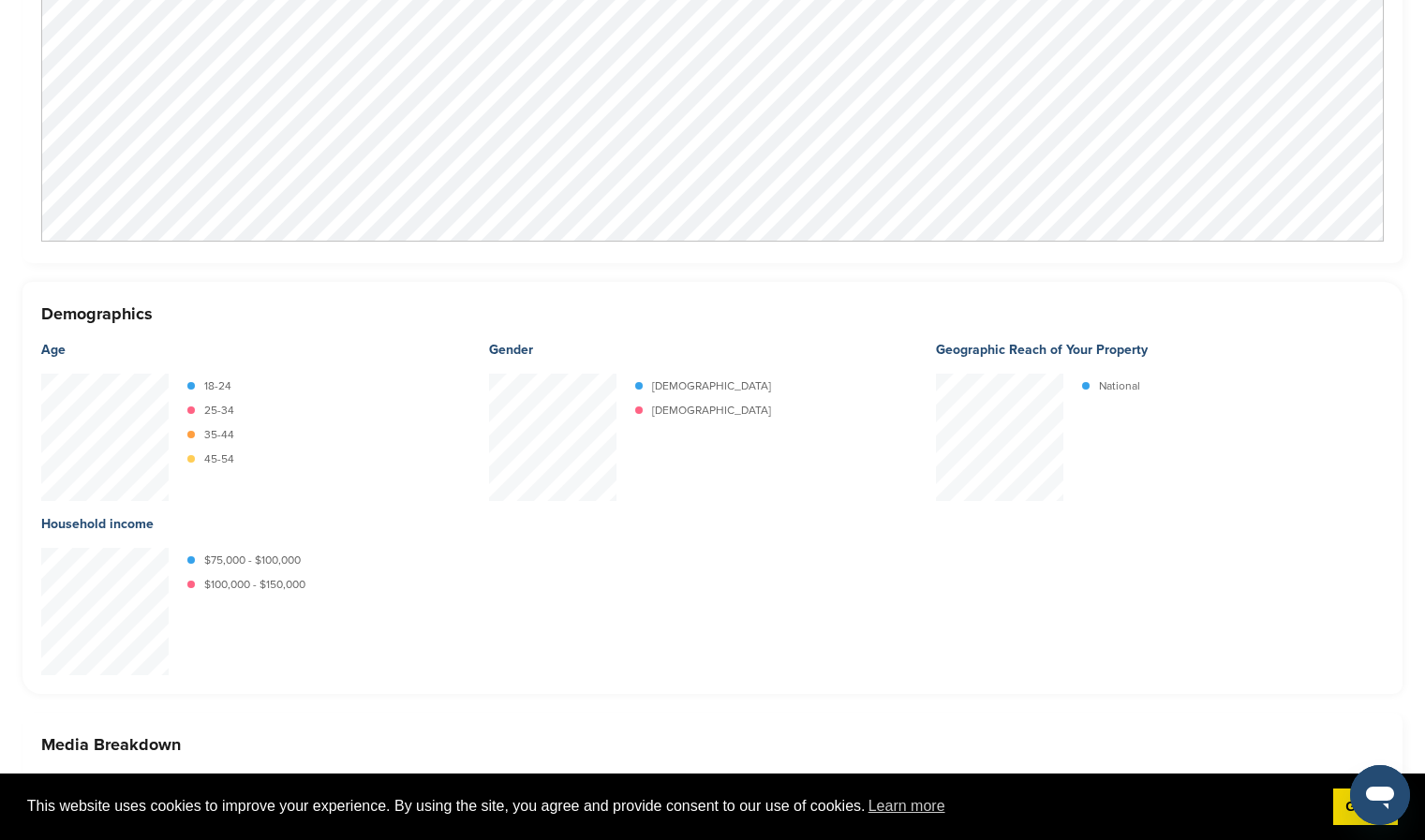
scroll to position [2806, 0]
